Goal: Transaction & Acquisition: Obtain resource

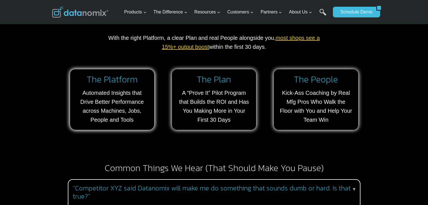
scroll to position [478, 0]
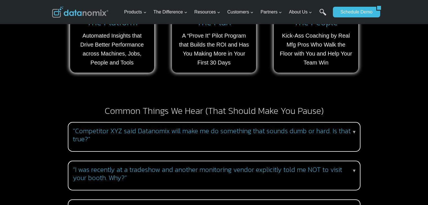
click at [167, 133] on h3 "“Competitor XYZ said Datanomix will make me do something that sounds dumb or ha…" at bounding box center [213, 135] width 280 height 16
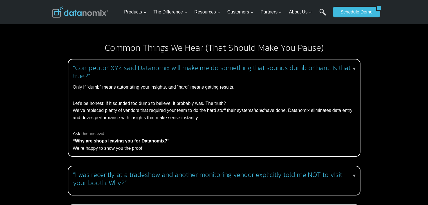
scroll to position [618, 0]
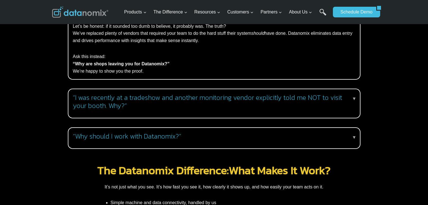
drag, startPoint x: 263, startPoint y: 130, endPoint x: 265, endPoint y: 133, distance: 3.7
click at [263, 133] on h3 "“Why should I work with Datanomix?”" at bounding box center [213, 137] width 280 height 8
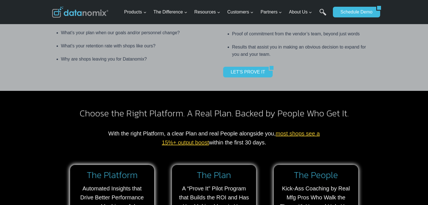
scroll to position [365, 0]
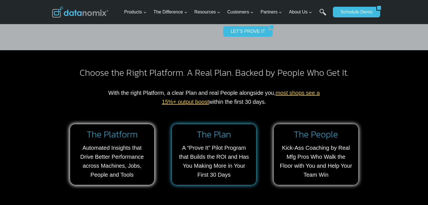
click at [198, 155] on link at bounding box center [214, 155] width 84 height 61
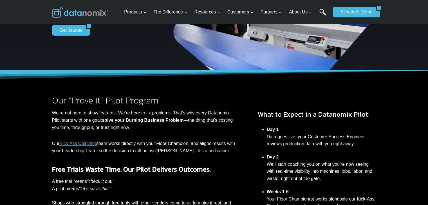
scroll to position [28, 0]
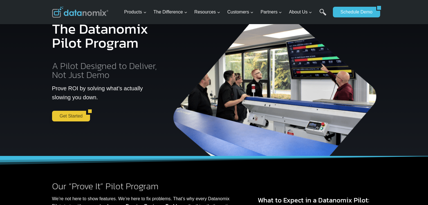
click at [67, 114] on link "Get Started" at bounding box center [69, 116] width 34 height 11
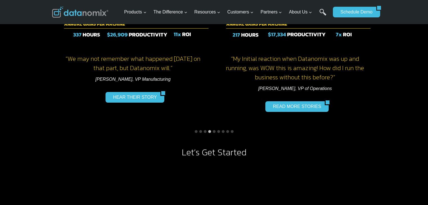
scroll to position [477, 0]
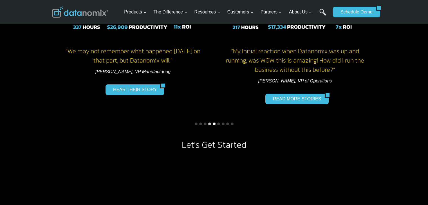
click at [214, 124] on button "Go to slide 5" at bounding box center [214, 124] width 3 height 3
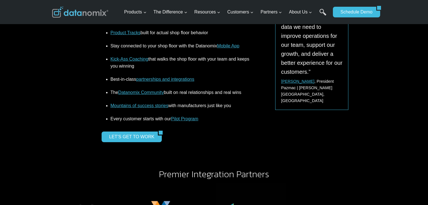
scroll to position [815, 0]
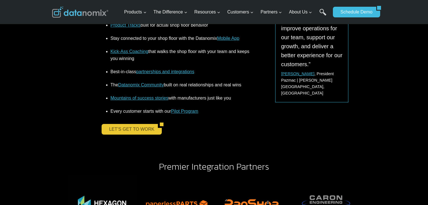
click at [113, 130] on link "LET’S GET TO WORK" at bounding box center [129, 129] width 57 height 11
